Goal: Task Accomplishment & Management: Manage account settings

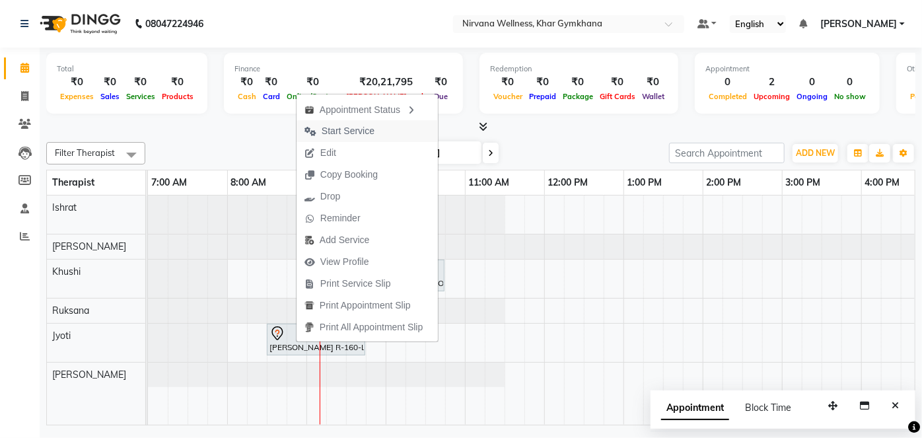
click at [349, 127] on span "Start Service" at bounding box center [348, 131] width 53 height 14
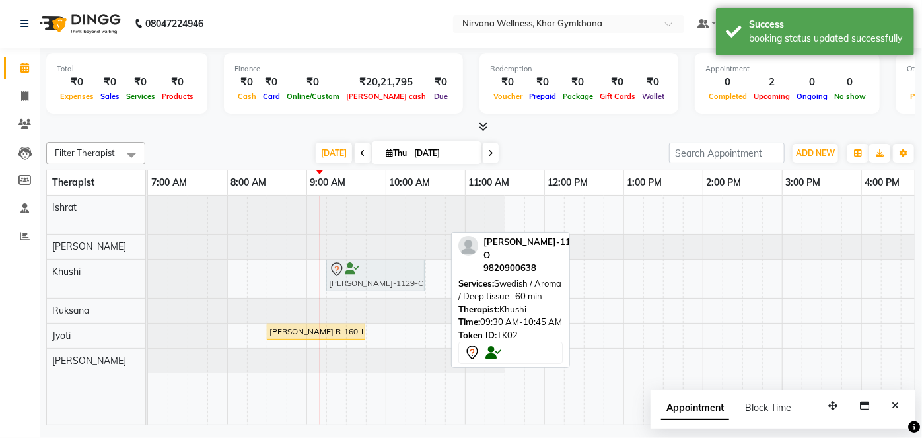
drag, startPoint x: 384, startPoint y: 274, endPoint x: 359, endPoint y: 275, distance: 24.5
click at [148, 275] on div "[PERSON_NAME]-1129-O, TK02, 09:30 AM-10:45 AM, Swedish / Aroma / Deep tissue- 6…" at bounding box center [148, 279] width 0 height 38
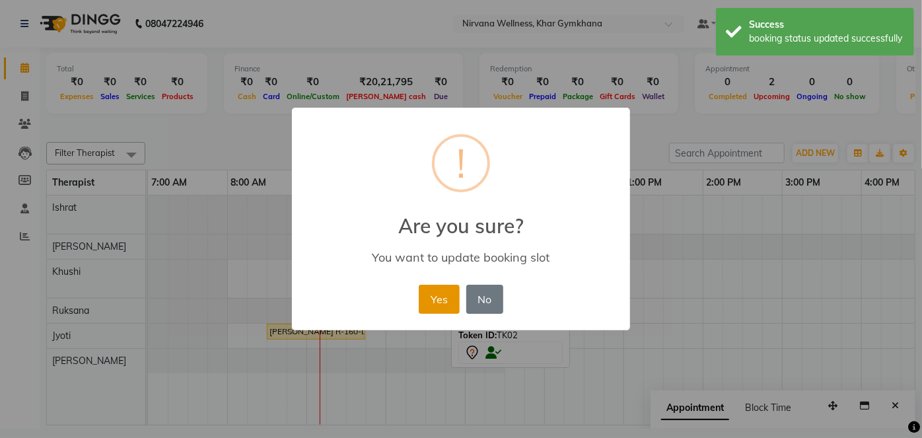
click at [437, 307] on button "Yes" at bounding box center [439, 299] width 40 height 29
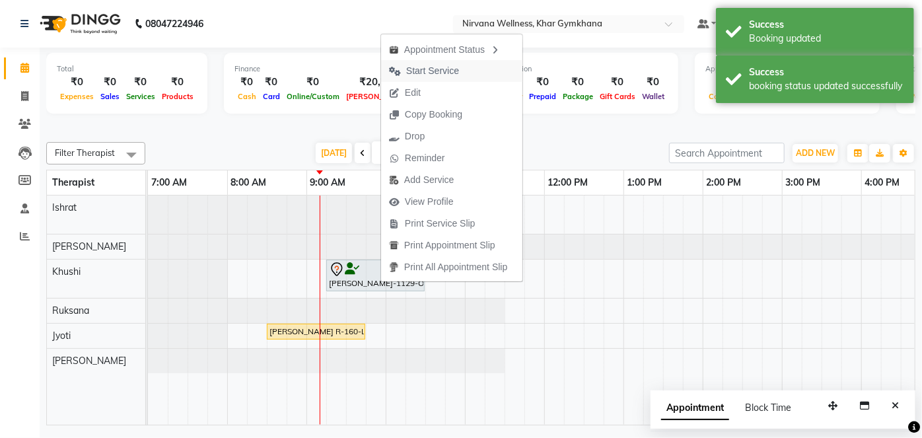
click at [423, 77] on span "Start Service" at bounding box center [432, 71] width 53 height 14
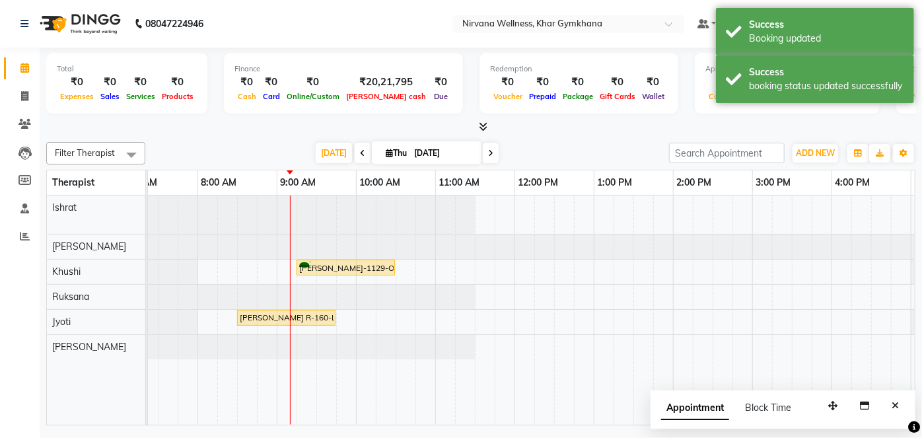
scroll to position [0, 32]
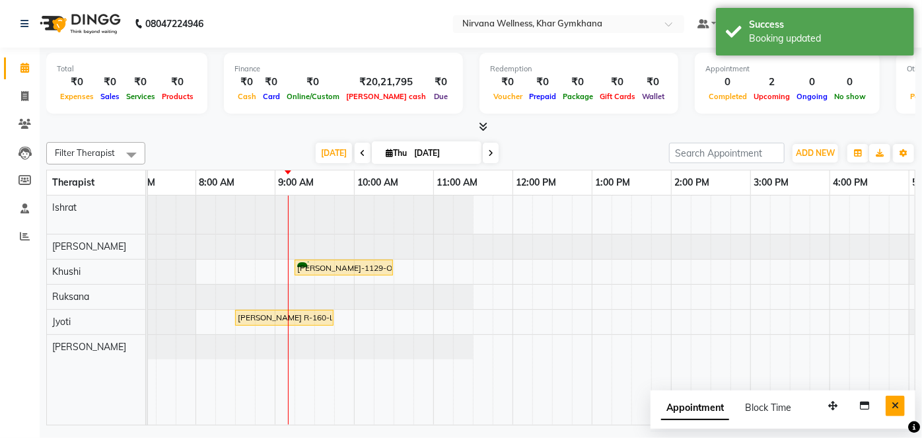
click at [893, 412] on button "Close" at bounding box center [895, 406] width 19 height 20
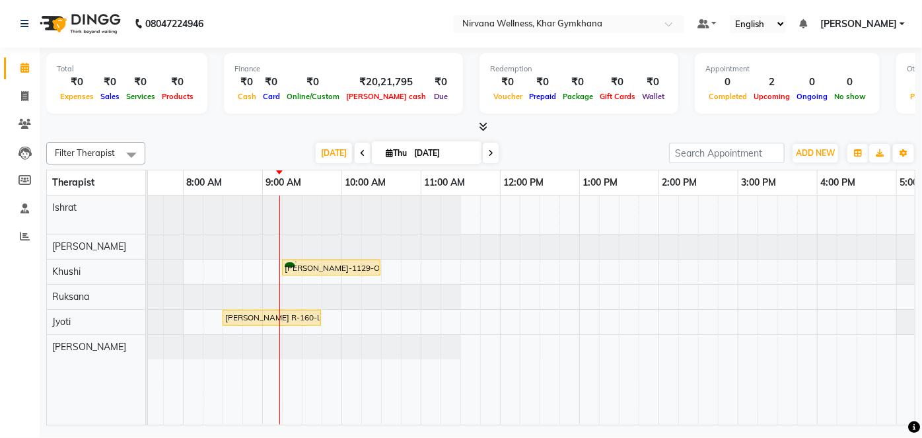
scroll to position [0, 0]
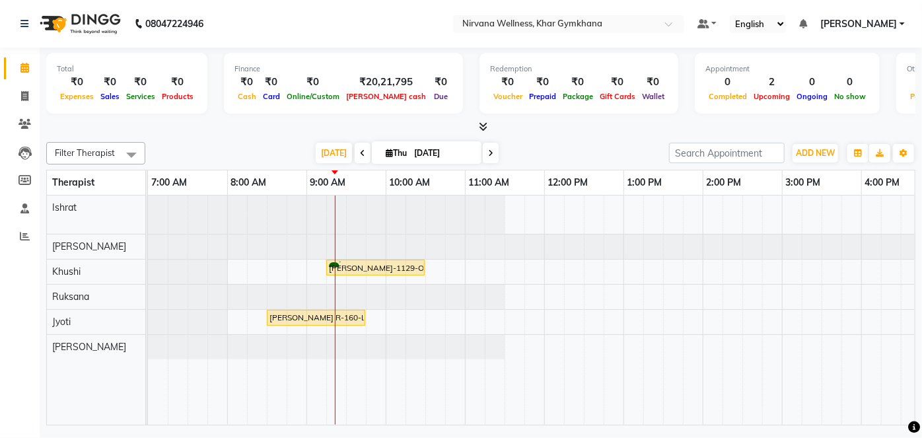
click at [396, 324] on div "[PERSON_NAME] K-780-O, TK01, 06:30 PM-08:15 PM, Swedish / Aroma / Deep tissue- …" at bounding box center [782, 310] width 1268 height 229
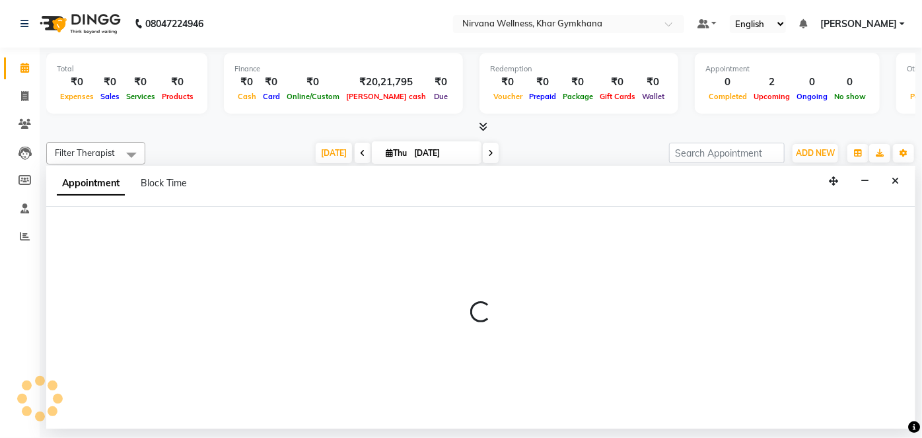
select select "78895"
select select "600"
select select "tentative"
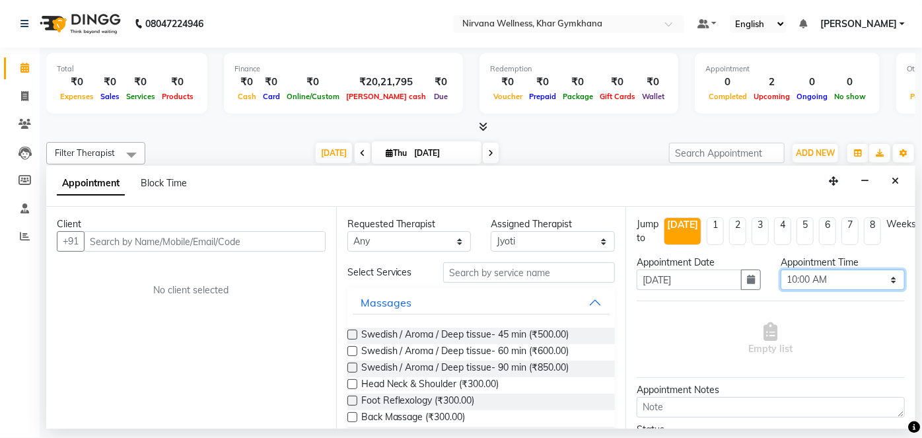
click at [798, 282] on select "Select 08:00 AM 08:15 AM 08:30 AM 08:45 AM 09:00 AM 09:15 AM 09:30 AM 09:45 AM …" at bounding box center [843, 280] width 124 height 20
select select "630"
click at [781, 270] on select "Select 08:00 AM 08:15 AM 08:30 AM 08:45 AM 09:00 AM 09:15 AM 09:30 AM 09:45 AM …" at bounding box center [843, 280] width 124 height 20
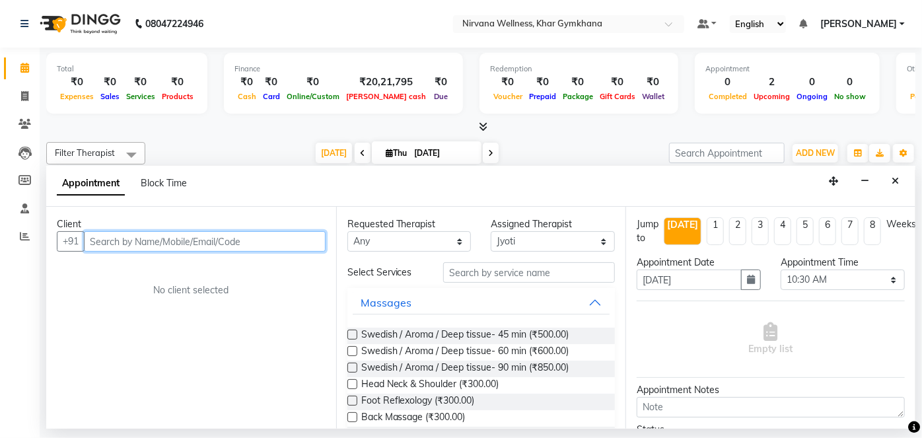
click at [205, 239] on input "text" at bounding box center [205, 241] width 242 height 20
type input "9833075598"
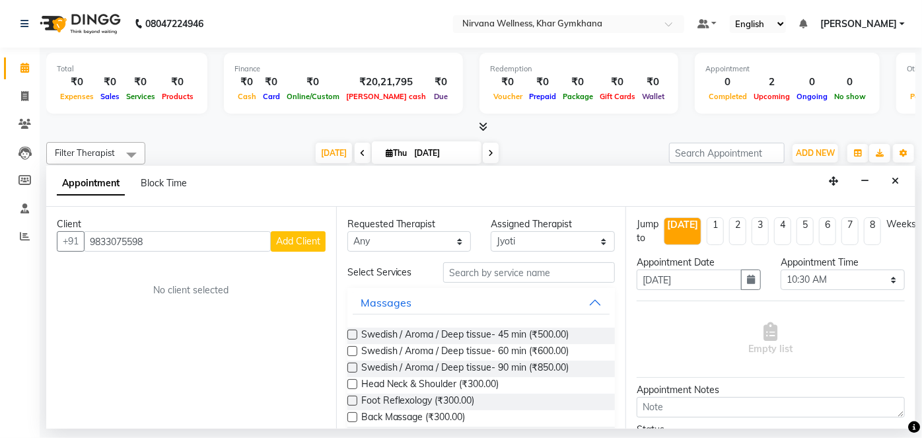
click at [303, 243] on span "Add Client" at bounding box center [298, 241] width 44 height 12
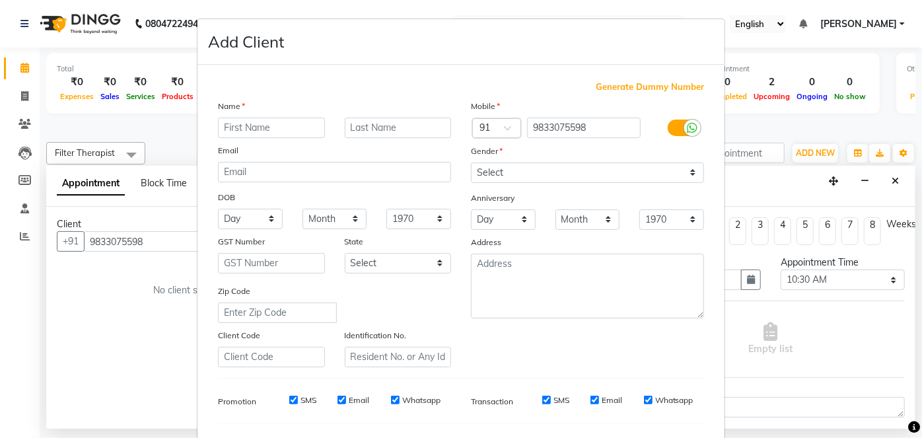
click at [273, 129] on input "text" at bounding box center [271, 128] width 107 height 20
type input "[PERSON_NAME]"
click at [408, 126] on input "text" at bounding box center [398, 128] width 107 height 20
type input "M-400-L"
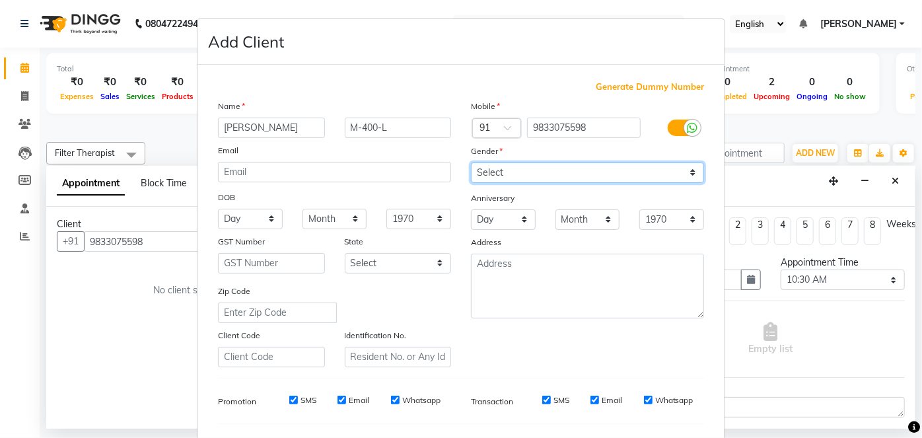
click at [519, 172] on select "Select [DEMOGRAPHIC_DATA] [DEMOGRAPHIC_DATA] Other Prefer Not To Say" at bounding box center [587, 173] width 233 height 20
select select "[DEMOGRAPHIC_DATA]"
click at [471, 163] on select "Select [DEMOGRAPHIC_DATA] [DEMOGRAPHIC_DATA] Other Prefer Not To Say" at bounding box center [587, 173] width 233 height 20
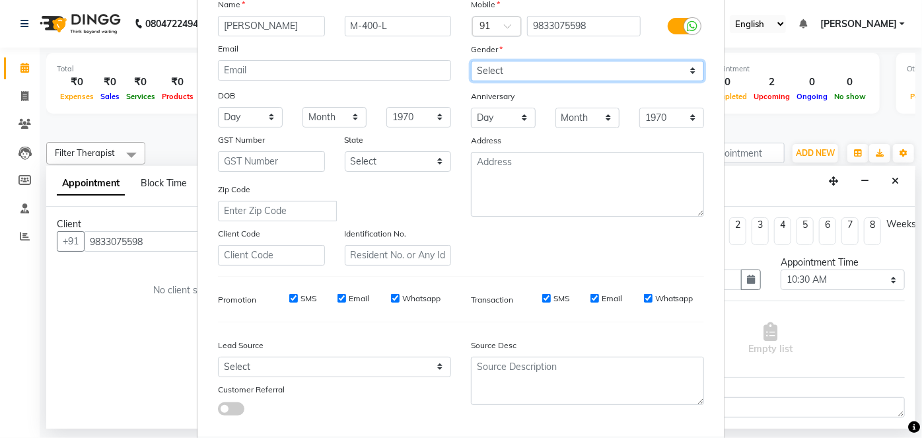
scroll to position [170, 0]
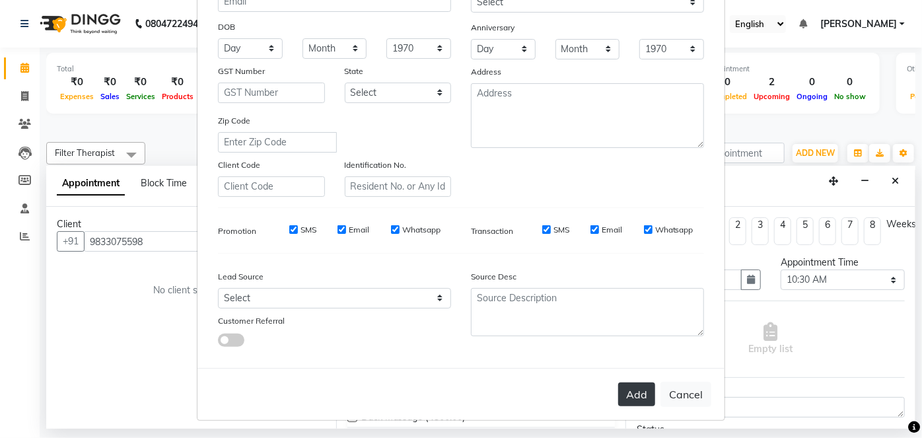
click at [631, 391] on button "Add" at bounding box center [636, 395] width 37 height 24
select select
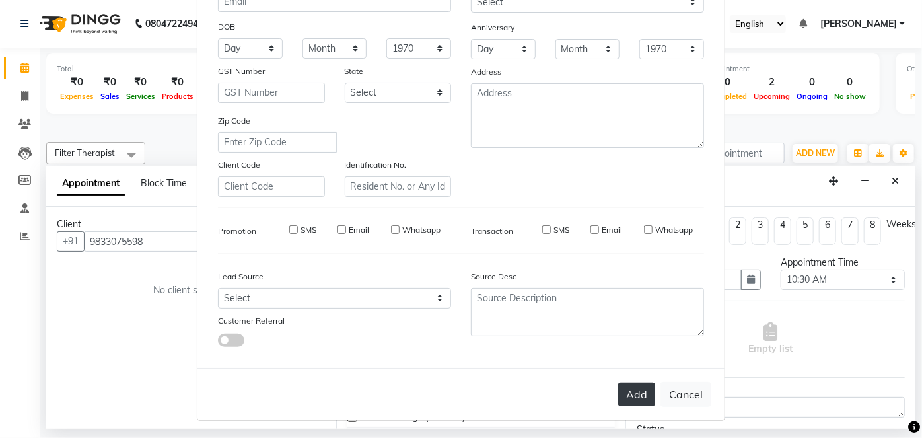
select select
checkbox input "false"
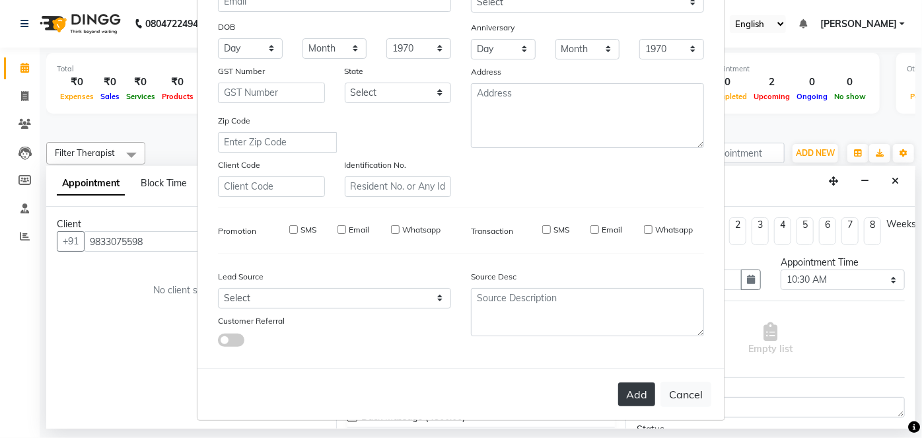
checkbox input "false"
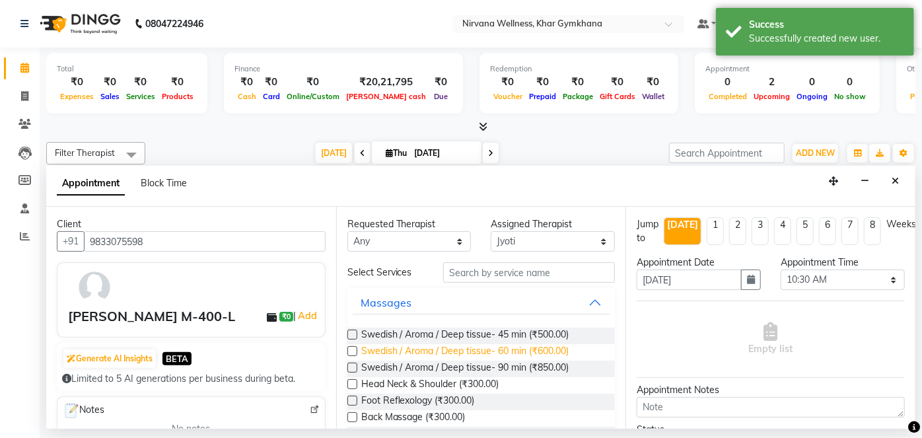
click at [487, 348] on span "Swedish / Aroma / Deep tissue- 60 min (₹600.00)" at bounding box center [465, 352] width 208 height 17
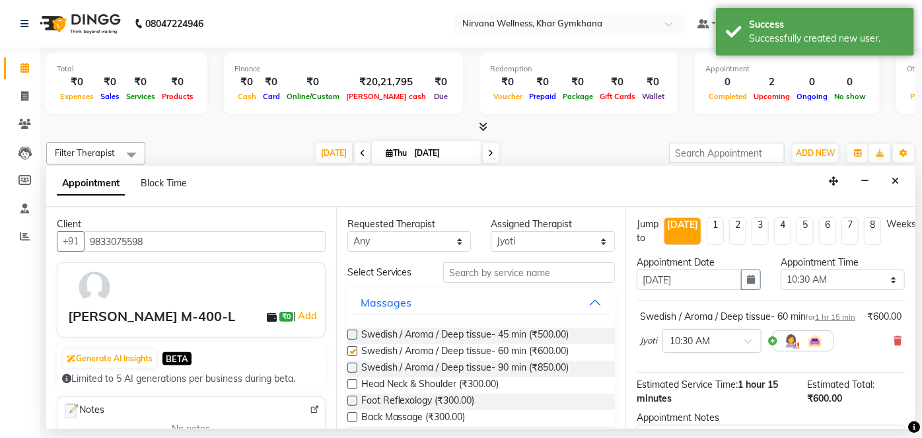
checkbox input "false"
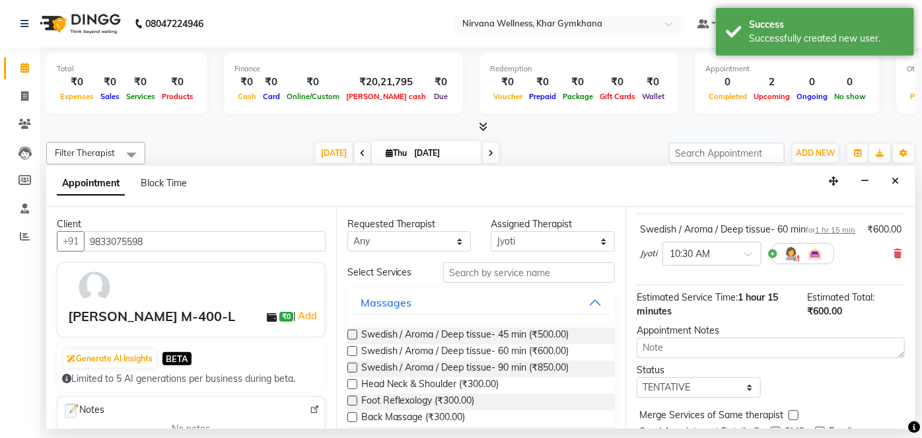
scroll to position [153, 0]
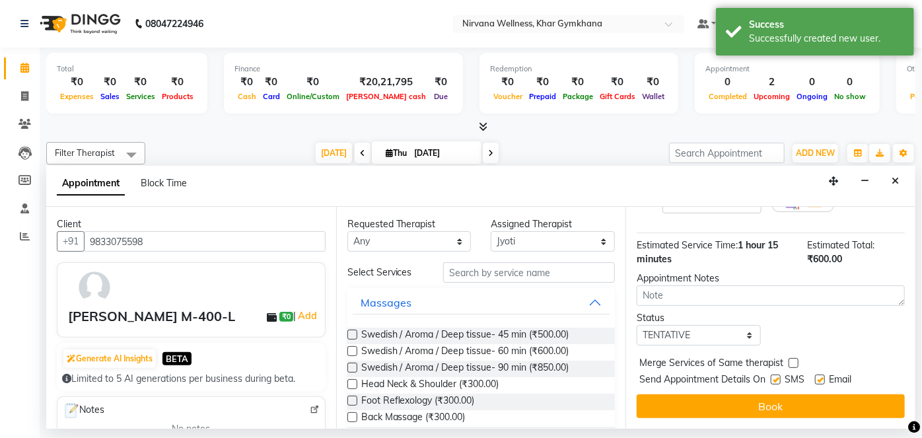
click at [815, 412] on button "Book" at bounding box center [771, 406] width 268 height 24
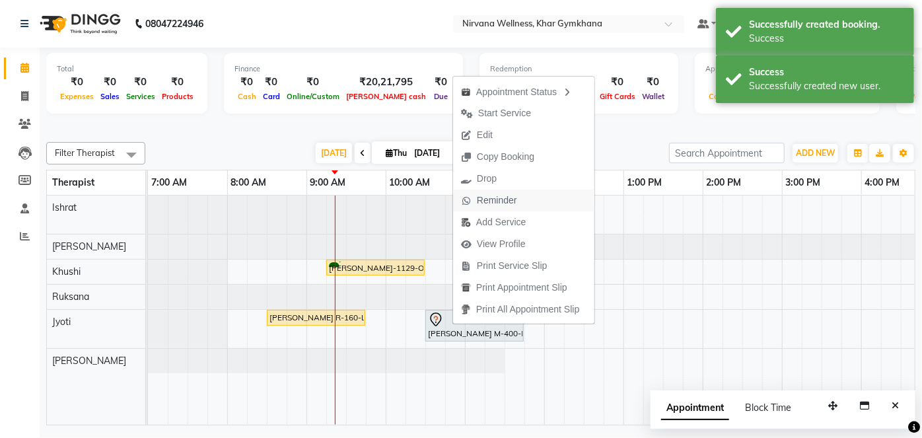
click at [509, 202] on span "Reminder" at bounding box center [497, 201] width 40 height 14
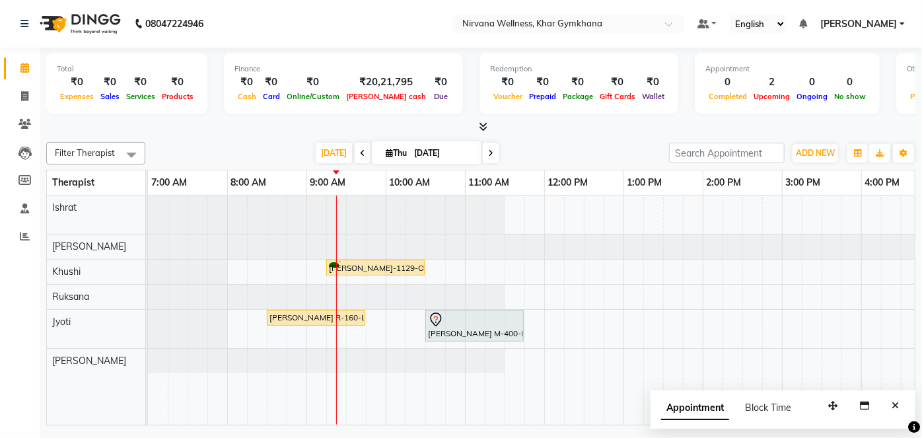
scroll to position [0, 46]
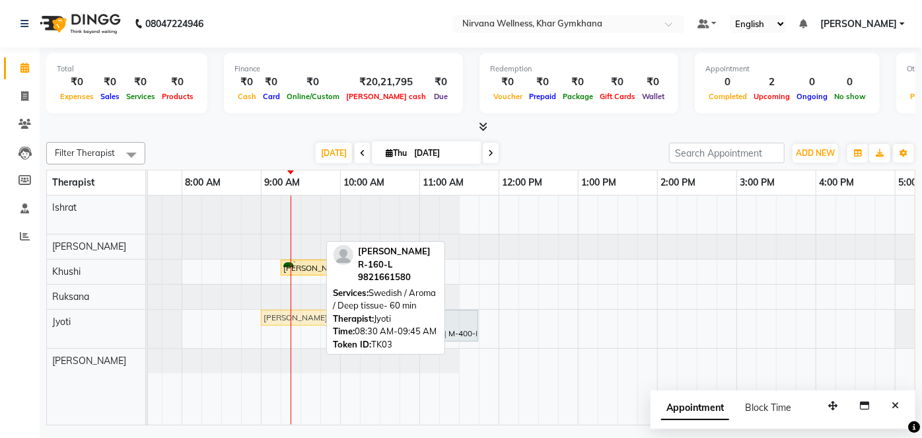
drag, startPoint x: 280, startPoint y: 312, endPoint x: 320, endPoint y: 320, distance: 40.6
click at [102, 320] on div "[PERSON_NAME] R-160-L, TK03, 08:30 AM-09:45 AM, Swedish / Aroma / Deep tissue- …" at bounding box center [102, 329] width 0 height 38
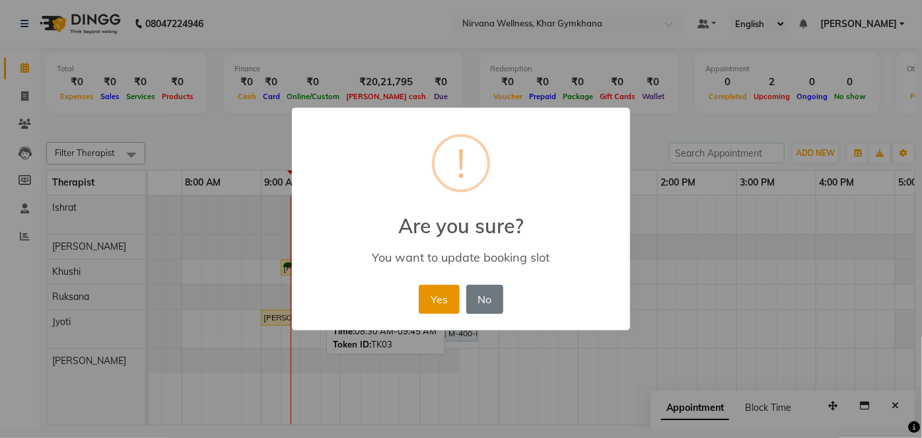
click at [439, 303] on button "Yes" at bounding box center [439, 299] width 40 height 29
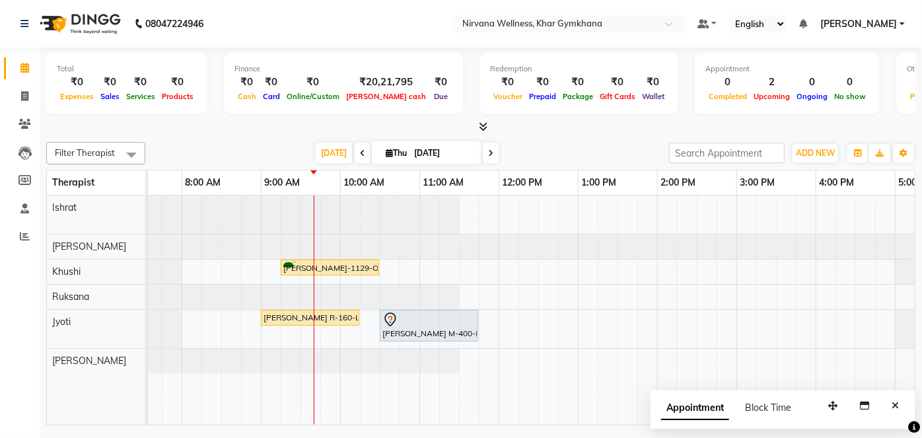
click at [410, 269] on div "[PERSON_NAME] K-780-O, TK01, 06:30 PM-08:15 PM, Swedish / Aroma / Deep tissue- …" at bounding box center [736, 310] width 1268 height 229
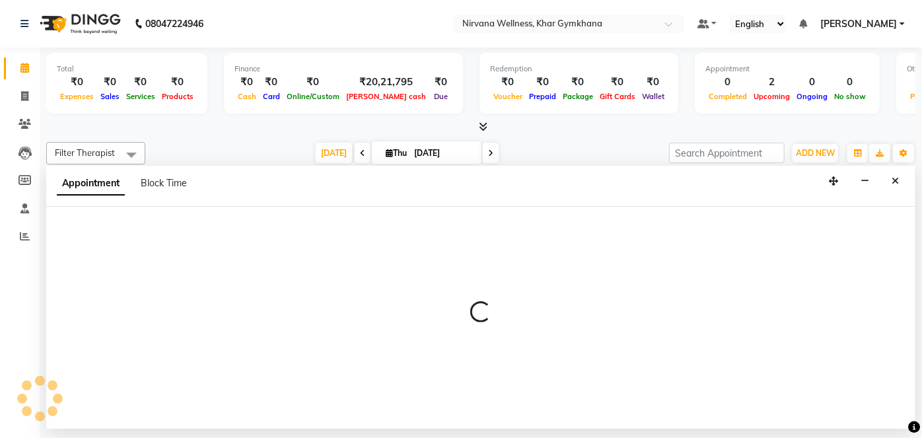
select select "68039"
select select "645"
select select "tentative"
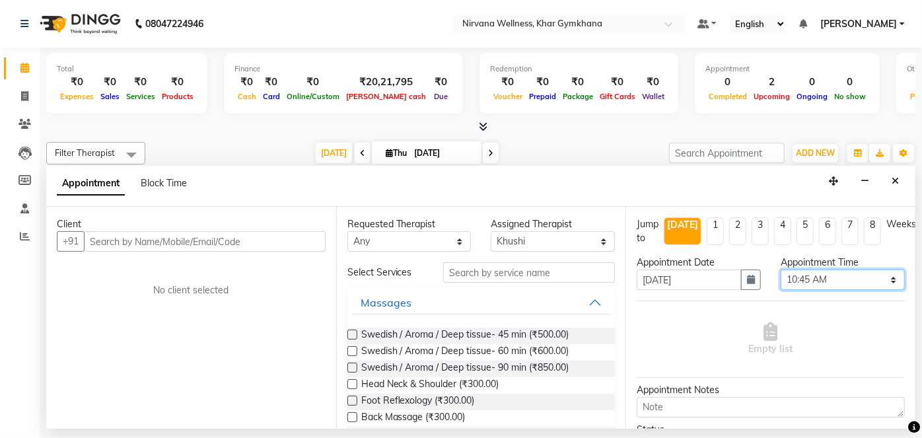
click at [834, 275] on select "Select 08:00 AM 08:15 AM 08:30 AM 08:45 AM 09:00 AM 09:15 AM 09:30 AM 09:45 AM …" at bounding box center [843, 280] width 124 height 20
select select "630"
click at [781, 270] on select "Select 08:00 AM 08:15 AM 08:30 AM 08:45 AM 09:00 AM 09:15 AM 09:30 AM 09:45 AM …" at bounding box center [843, 280] width 124 height 20
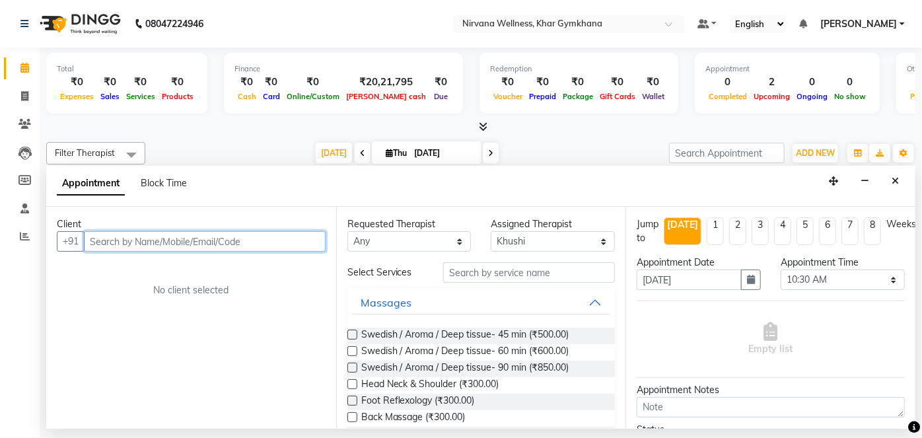
click at [225, 248] on input "text" at bounding box center [205, 241] width 242 height 20
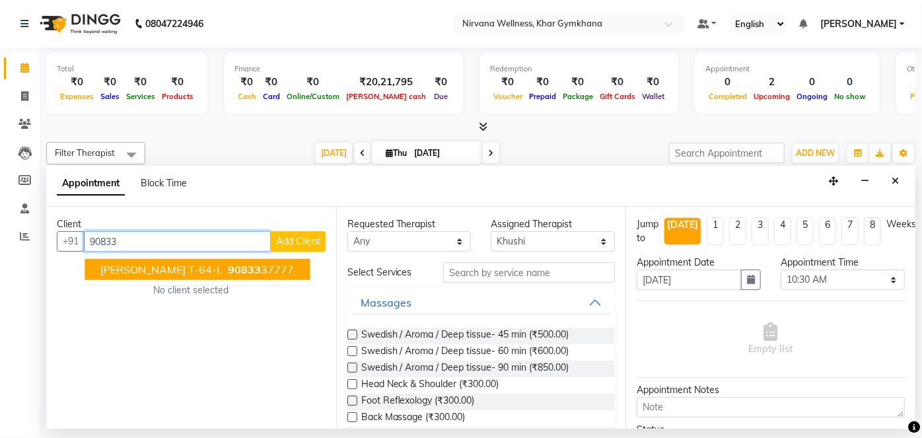
click at [229, 270] on span "90833" at bounding box center [244, 269] width 33 height 13
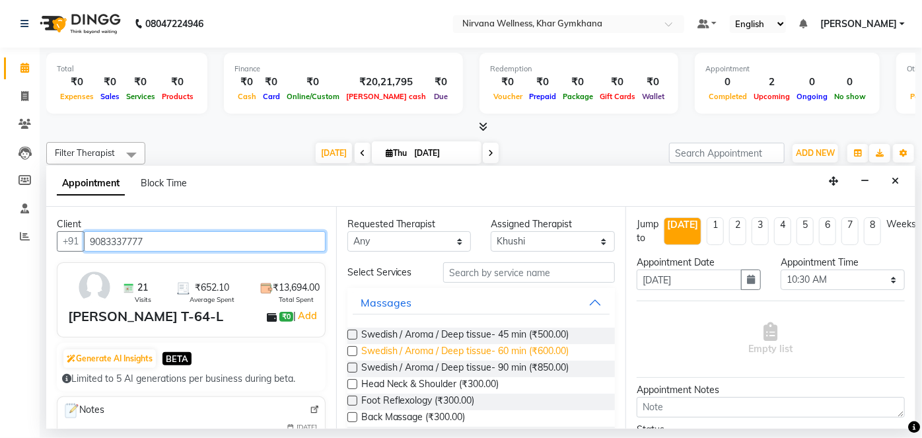
type input "9083337777"
click at [497, 351] on span "Swedish / Aroma / Deep tissue- 60 min (₹600.00)" at bounding box center [465, 352] width 208 height 17
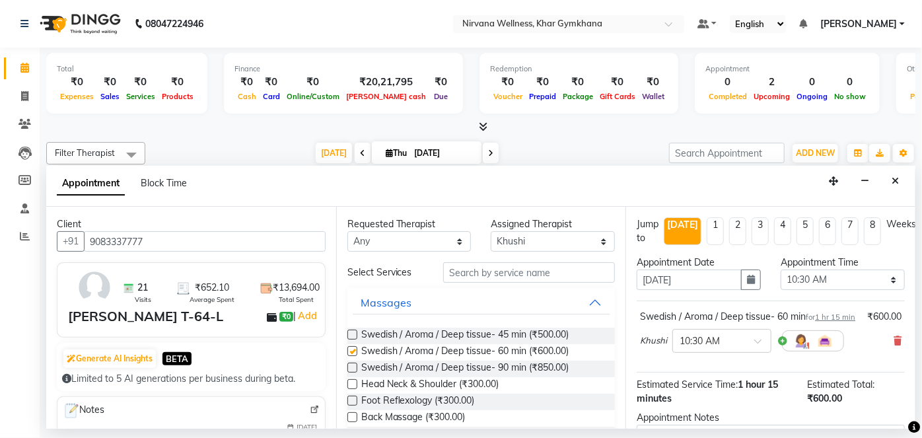
checkbox input "false"
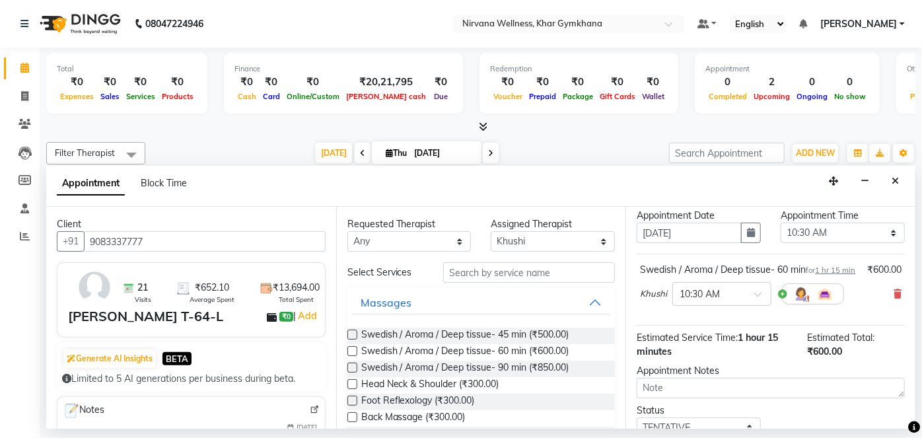
scroll to position [153, 0]
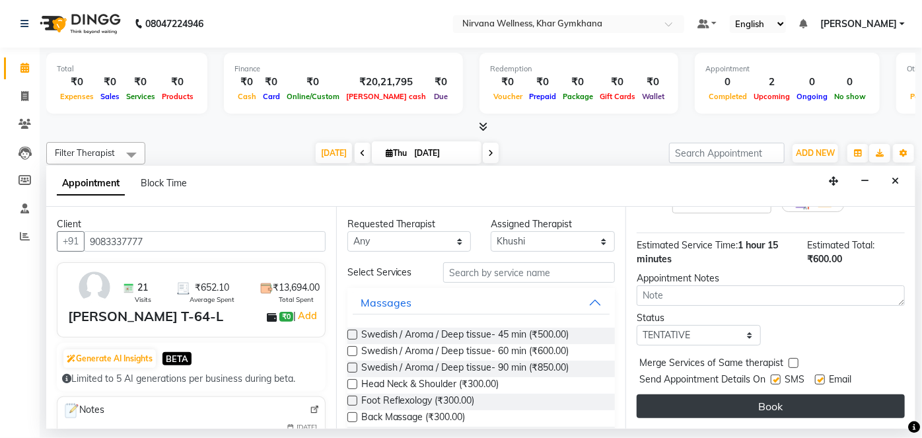
click at [727, 410] on button "Book" at bounding box center [771, 406] width 268 height 24
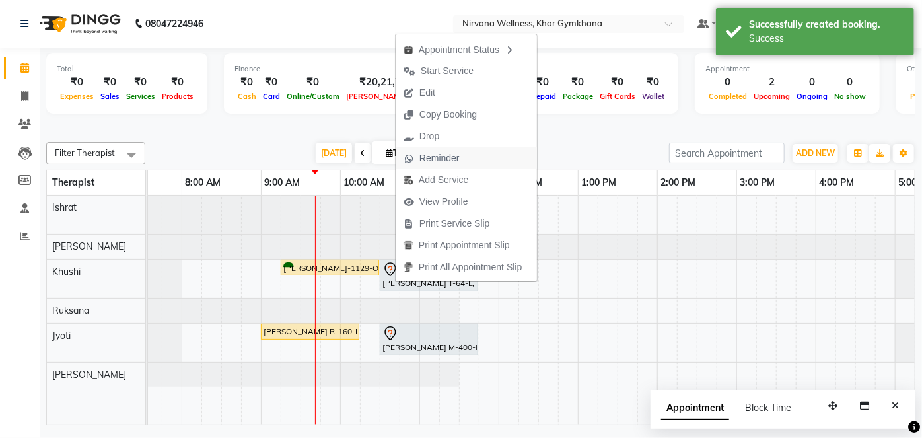
click at [435, 156] on span "Reminder" at bounding box center [440, 158] width 40 height 14
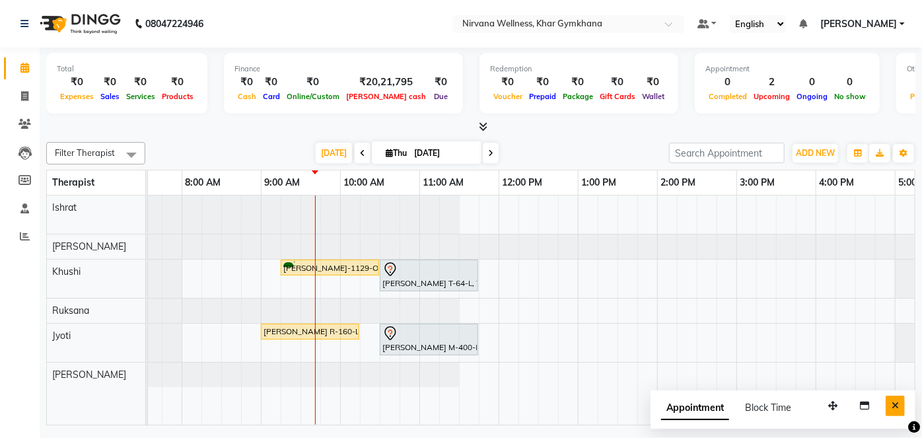
click at [889, 398] on button "Close" at bounding box center [895, 406] width 19 height 20
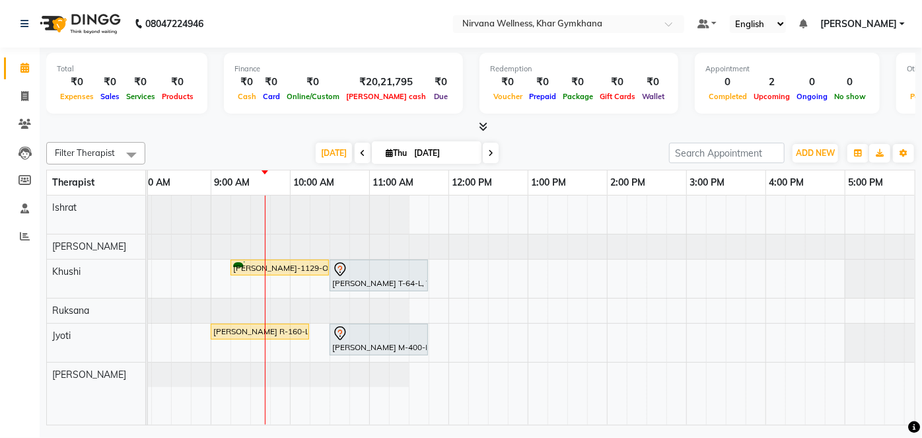
scroll to position [0, 0]
